Goal: Task Accomplishment & Management: Use online tool/utility

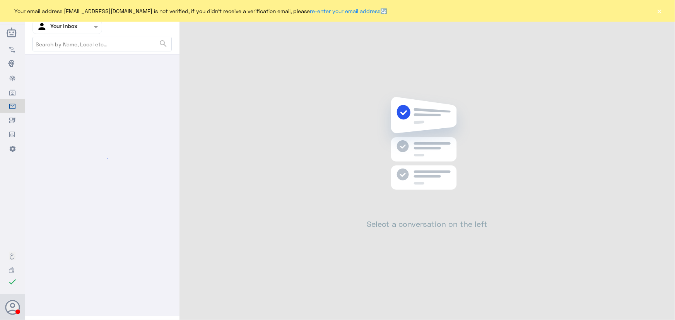
click at [659, 14] on button "×" at bounding box center [660, 11] width 8 height 8
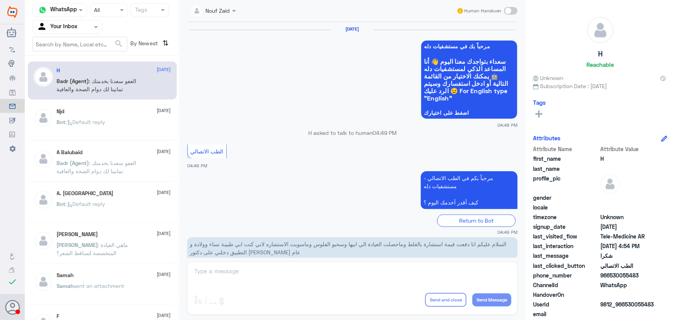
scroll to position [368, 0]
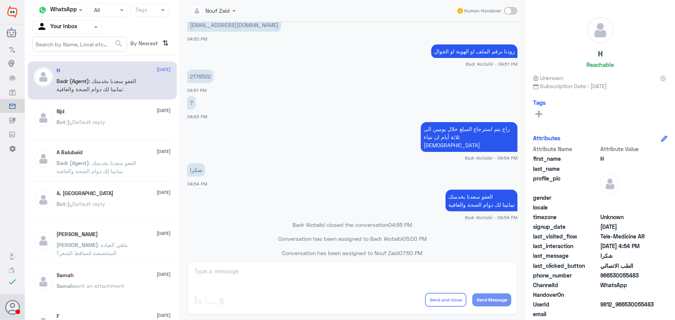
click at [65, 24] on input "text" at bounding box center [58, 26] width 43 height 9
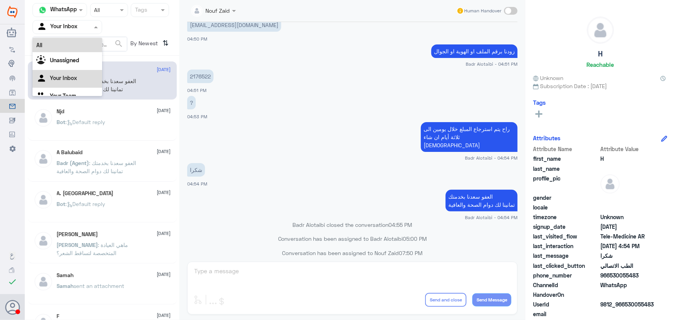
click at [71, 42] on div "All" at bounding box center [67, 45] width 70 height 14
